Goal: Connect with others: Participate in discussion

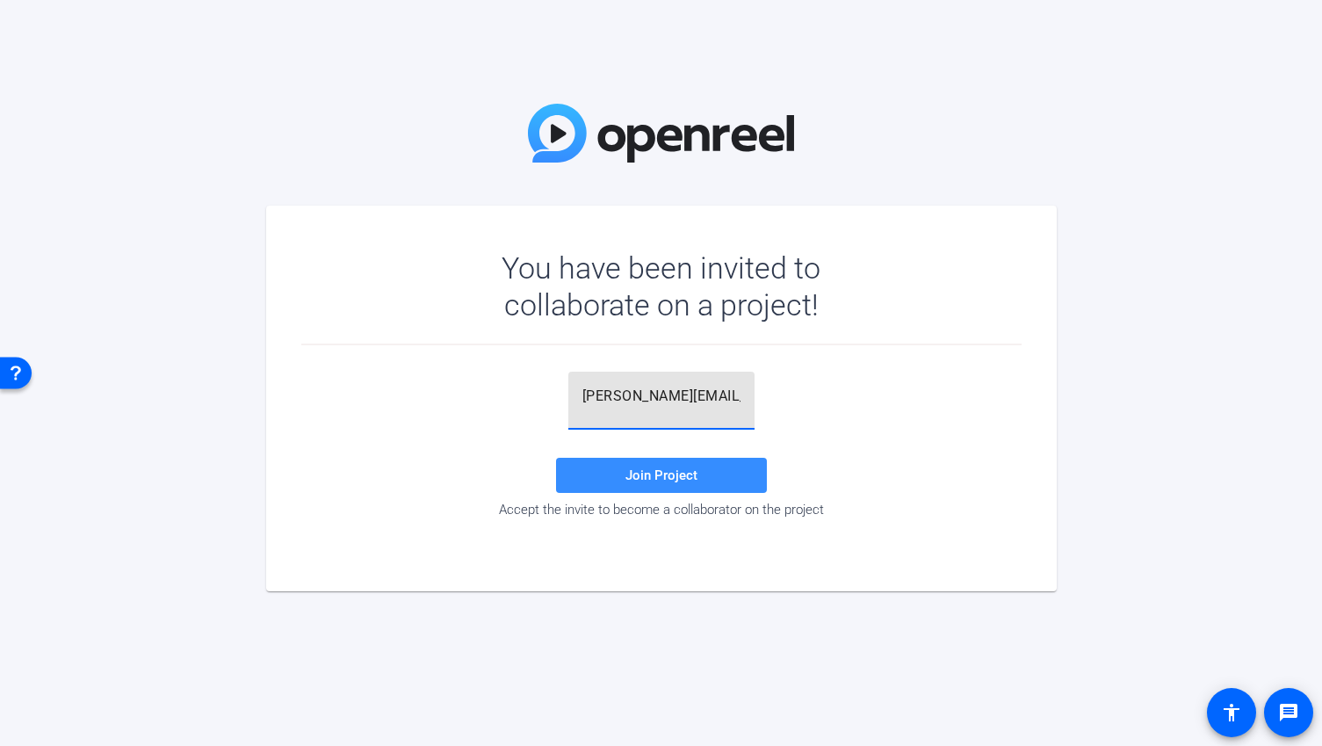
click at [580, 393] on div "[PERSON_NAME][EMAIL_ADDRESS][DOMAIN_NAME]" at bounding box center [661, 400] width 186 height 58
click at [641, 481] on span "Join Project" at bounding box center [661, 475] width 72 height 16
click at [587, 400] on input "[PERSON_NAME][EMAIL_ADDRESS][DOMAIN_NAME]" at bounding box center [661, 396] width 158 height 21
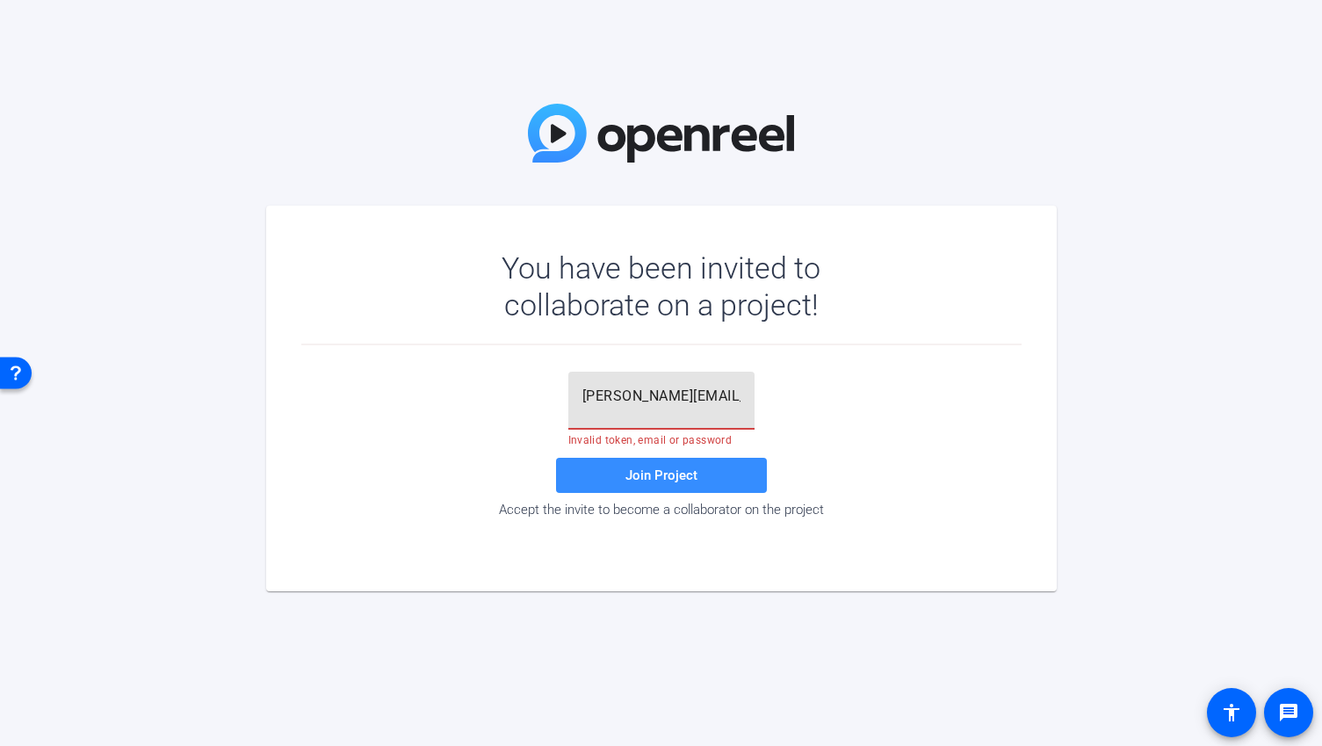
paste input "w6BHw^"
type input "w6BHw^"
click at [644, 484] on span at bounding box center [661, 475] width 211 height 42
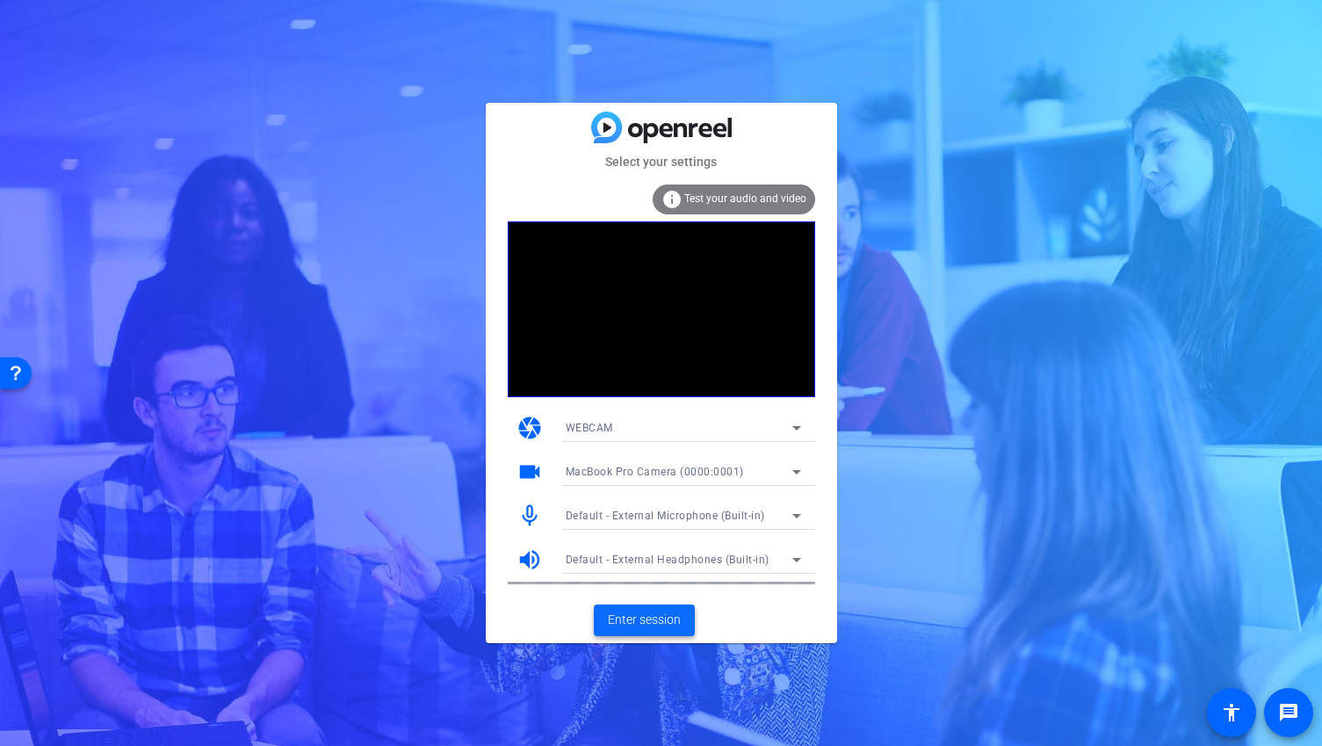
click at [652, 622] on span "Enter session" at bounding box center [644, 619] width 73 height 18
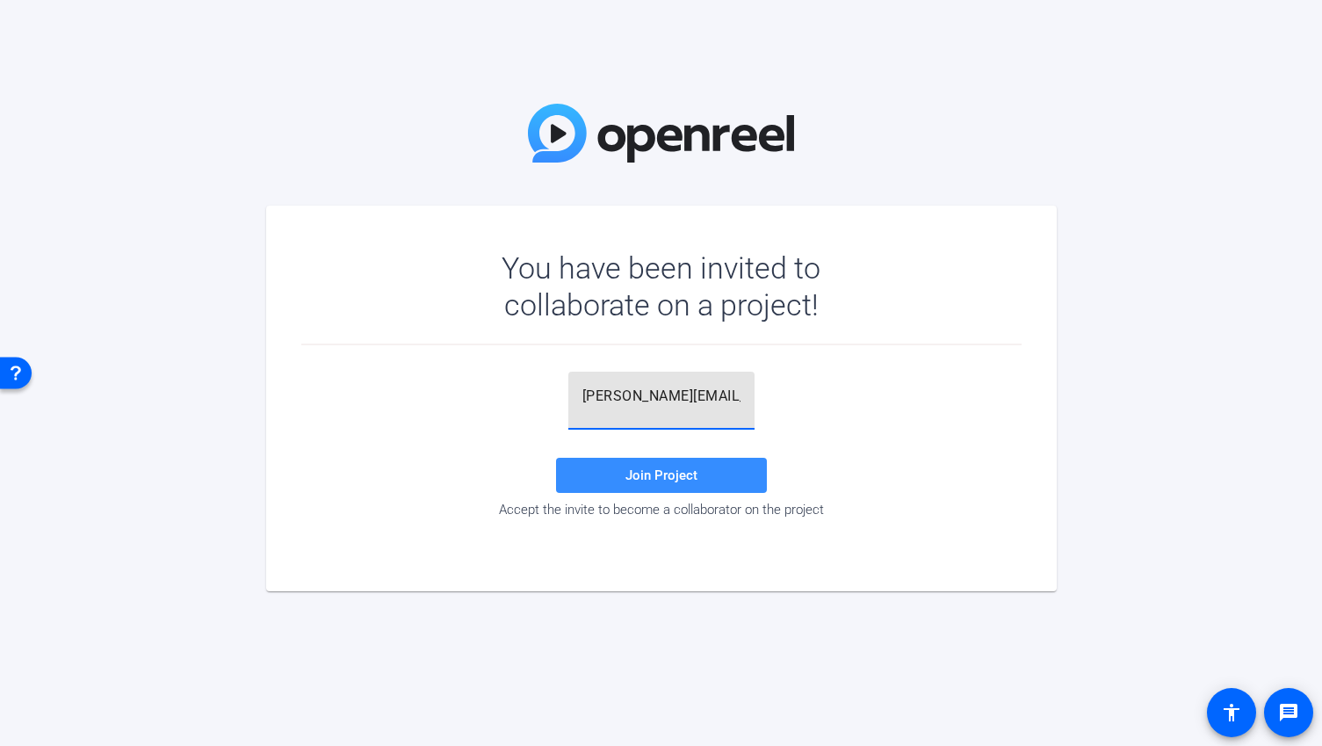
click at [643, 406] on input "[PERSON_NAME][EMAIL_ADDRESS][DOMAIN_NAME]" at bounding box center [661, 396] width 158 height 21
paste input "w6BHw^"
type input "w6BHw^"
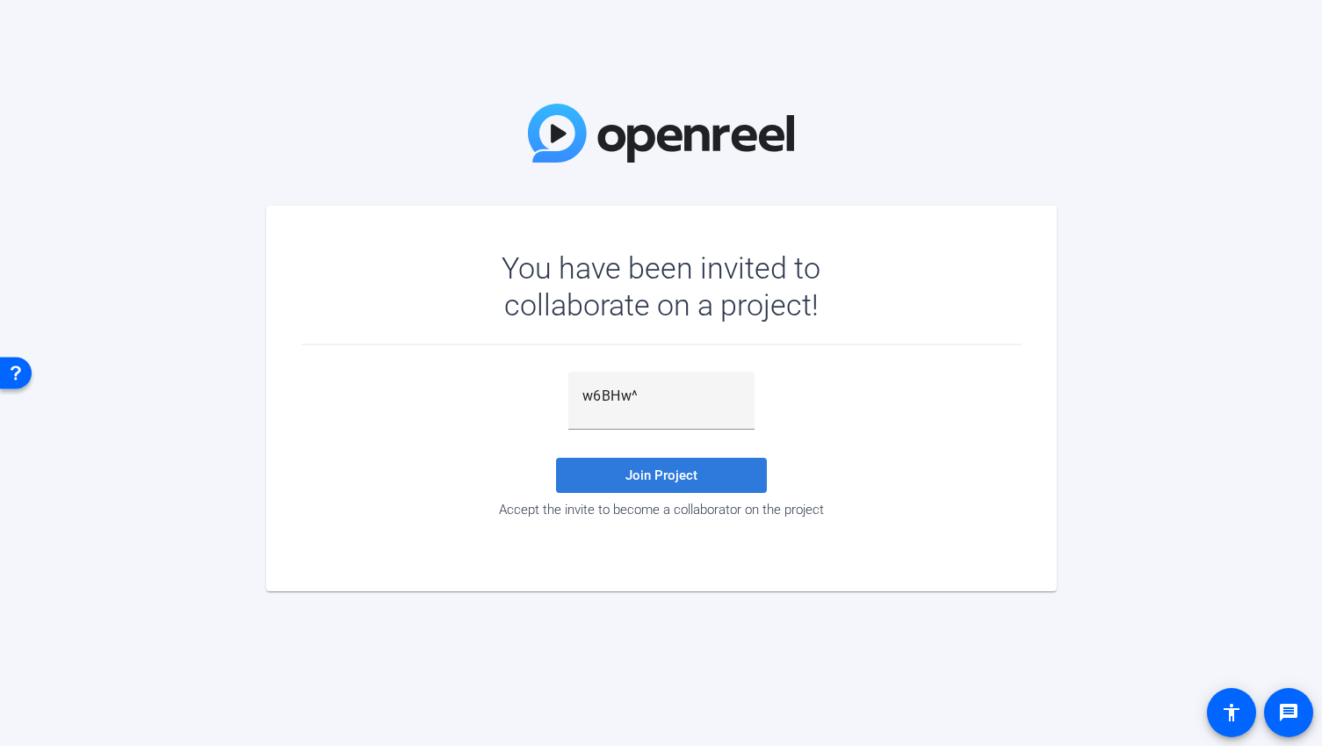
click at [642, 472] on span "Join Project" at bounding box center [661, 475] width 72 height 16
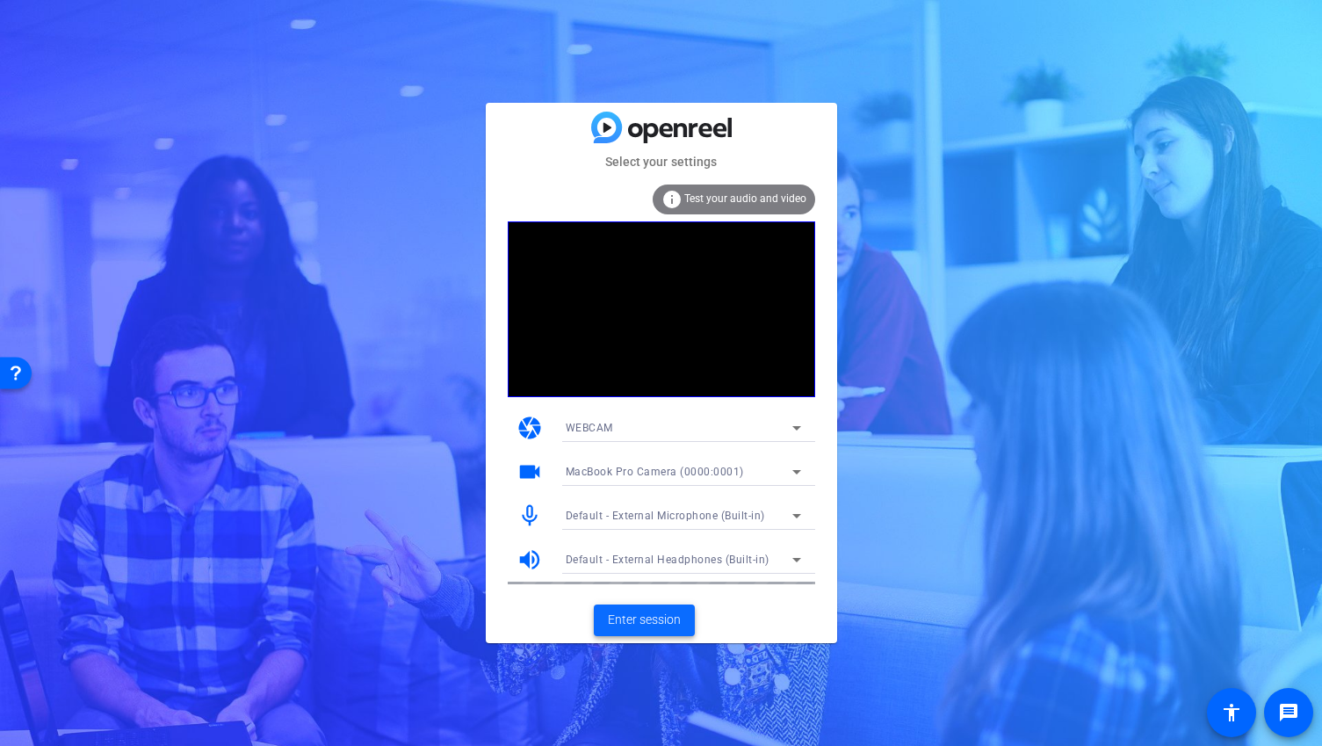
click at [655, 622] on span "Enter session" at bounding box center [644, 619] width 73 height 18
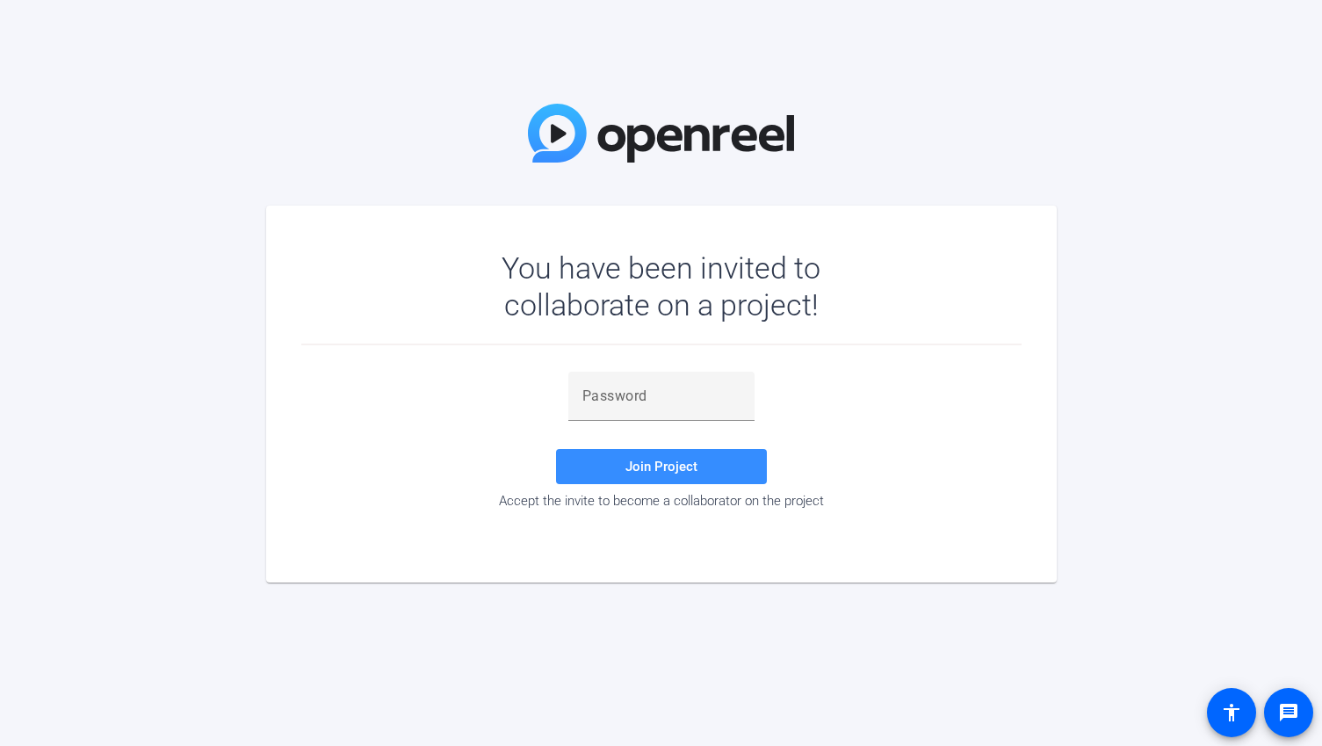
type input "[PERSON_NAME][EMAIL_ADDRESS][DOMAIN_NAME]"
